Goal: Transaction & Acquisition: Purchase product/service

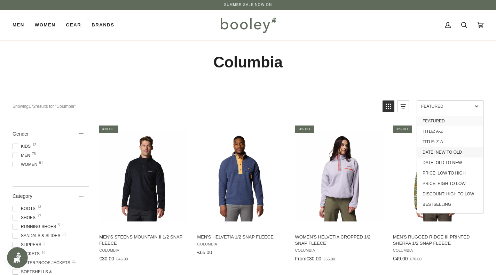
click at [450, 151] on link "Date: New to Old" at bounding box center [450, 152] width 66 height 10
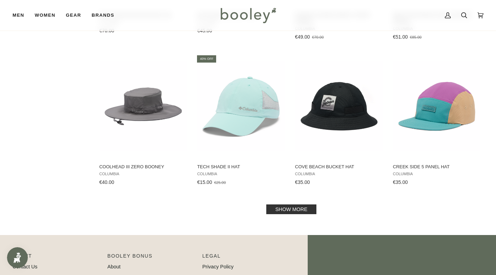
scroll to position [693, 0]
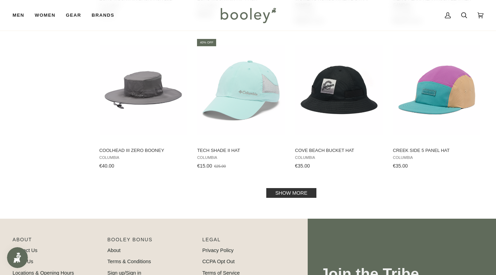
click at [290, 194] on link "Show more" at bounding box center [291, 193] width 50 height 10
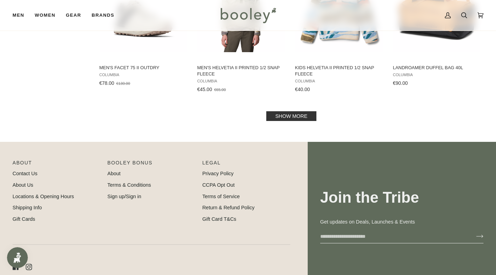
scroll to position [1529, 0]
click at [231, 206] on link "Return & Refund Policy" at bounding box center [228, 208] width 52 height 6
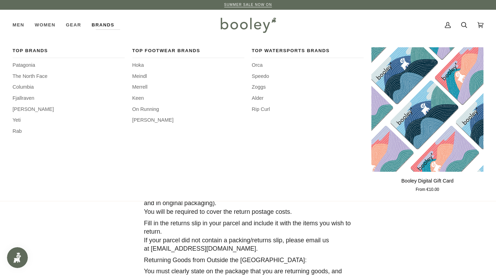
click at [37, 71] on div "Top Brands Patagonia The North Face Columbia Fjallraven Helly Hansen Yeti Rab" at bounding box center [69, 120] width 112 height 147
click at [30, 76] on span "The North Face" at bounding box center [69, 77] width 112 height 8
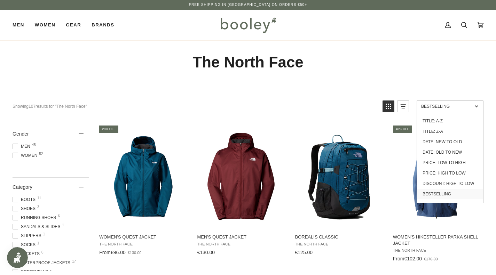
click at [445, 107] on span "Bestselling" at bounding box center [446, 106] width 51 height 5
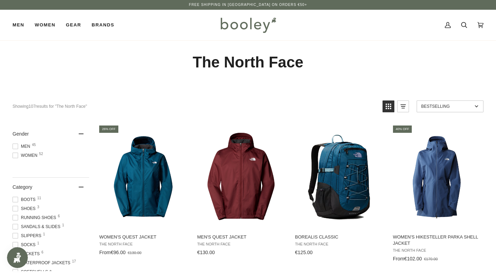
click at [445, 108] on span "Bestselling" at bounding box center [446, 106] width 51 height 5
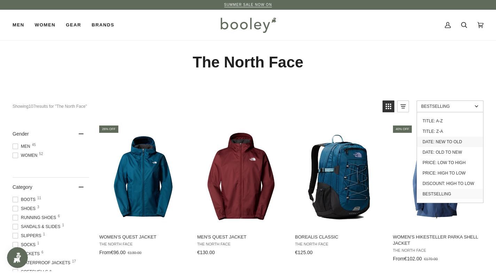
click at [444, 142] on link "Date: New to Old" at bounding box center [450, 142] width 66 height 10
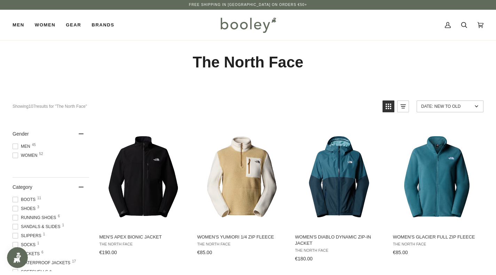
click at [339, 60] on h1 "The North Face" at bounding box center [248, 62] width 471 height 19
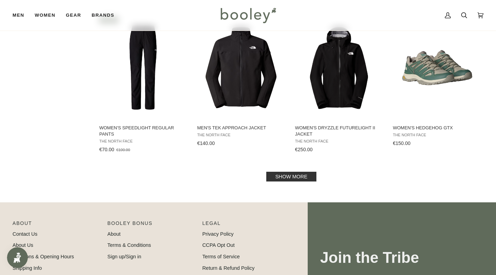
scroll to position [710, 0]
click at [294, 176] on link "Show more" at bounding box center [291, 177] width 50 height 10
